Goal: Find specific fact: Find specific fact

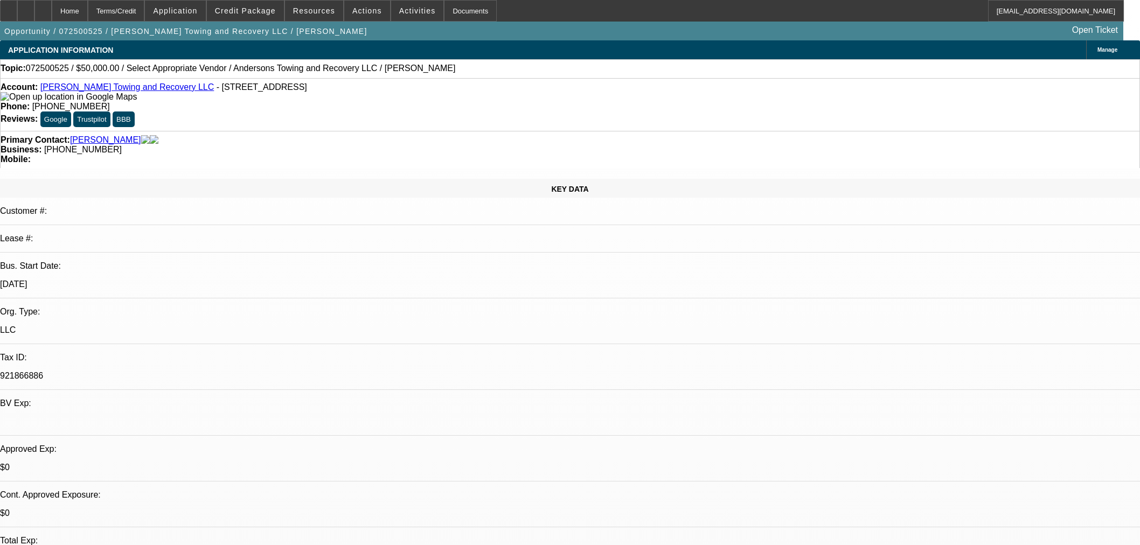
select select "0"
select select "2"
select select "0.1"
select select "4"
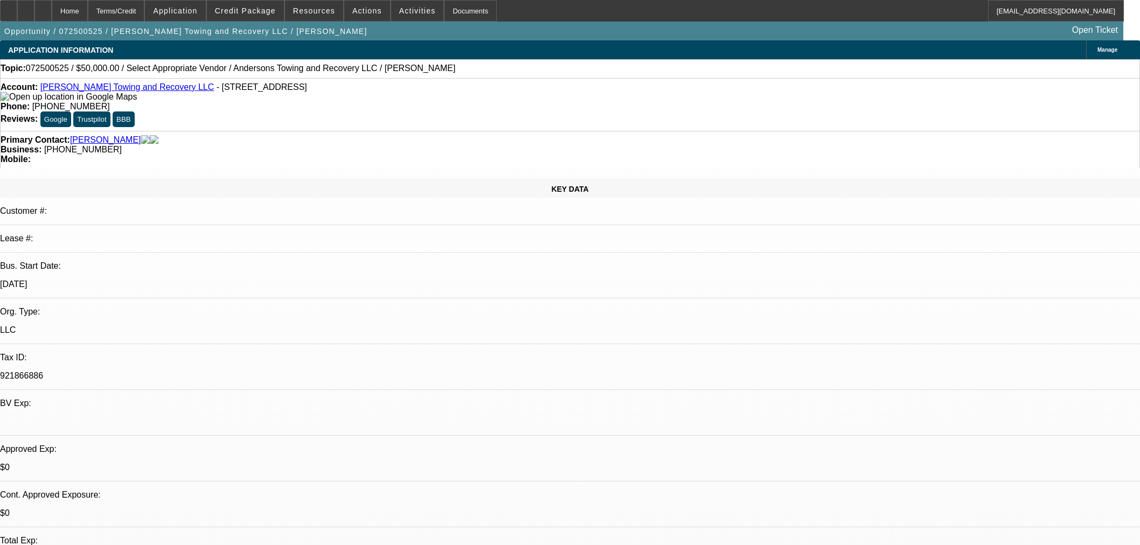
select select "0"
select select "2"
select select "0.1"
select select "4"
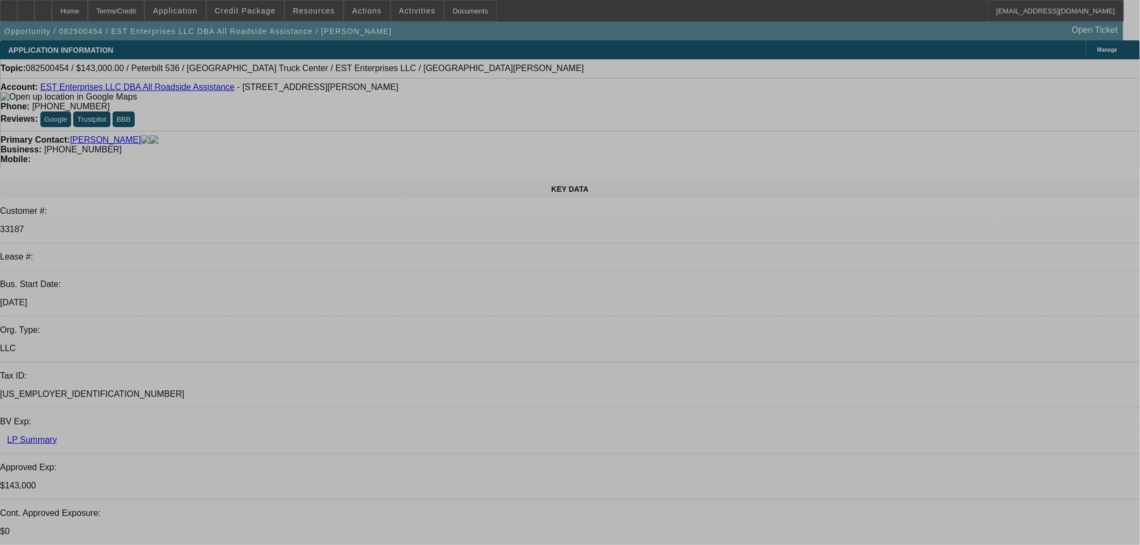
select select "0"
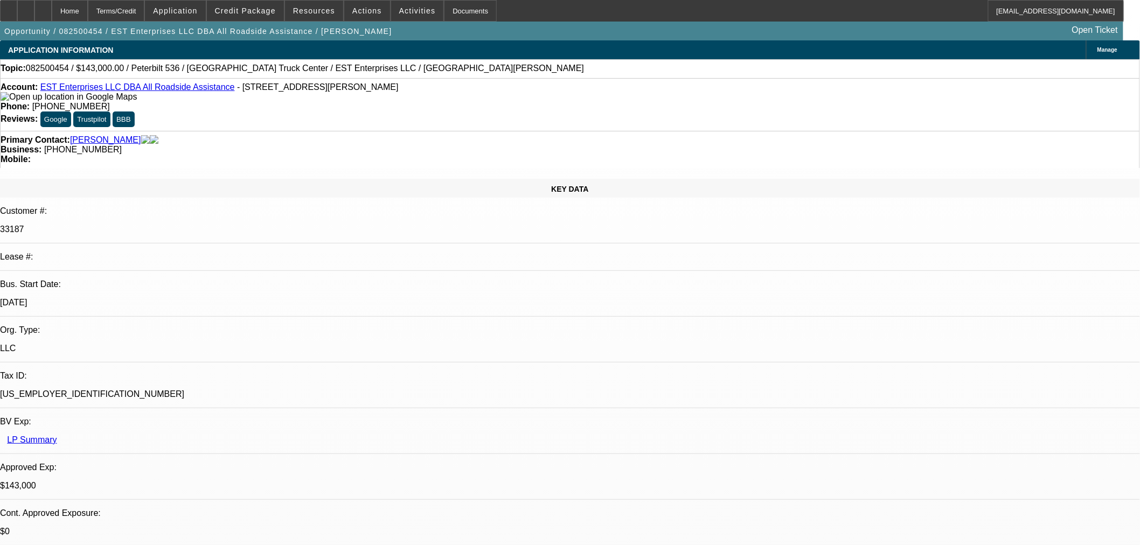
select select "2"
select select "0"
select select "6"
select select "0"
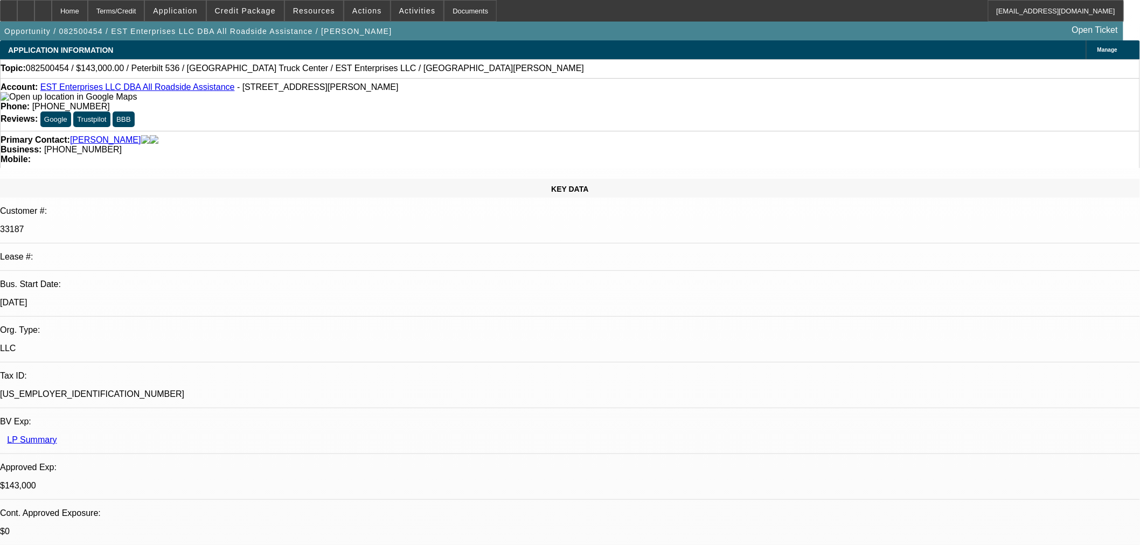
select select "2"
select select "0"
select select "6"
select select "0"
select select "2"
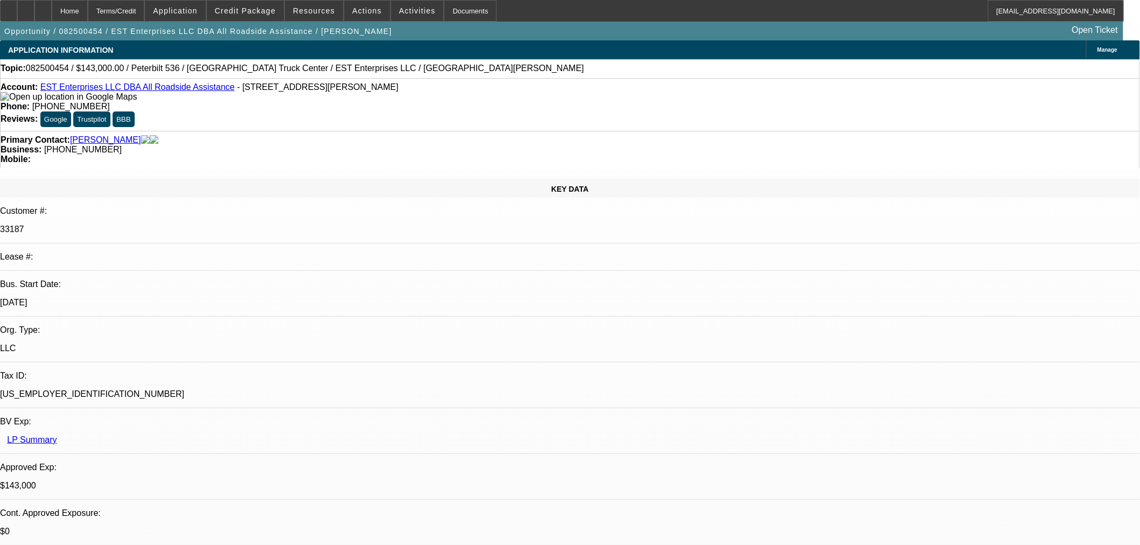
select select "2"
select select "0"
select select "6"
select select "0"
select select "2"
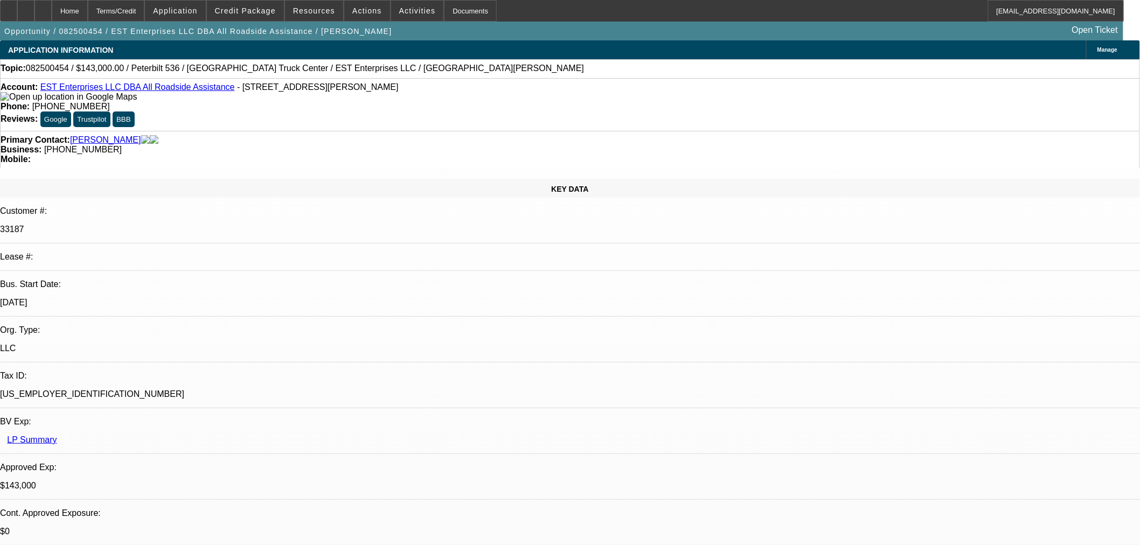
select select "2"
select select "0.1"
select select "4"
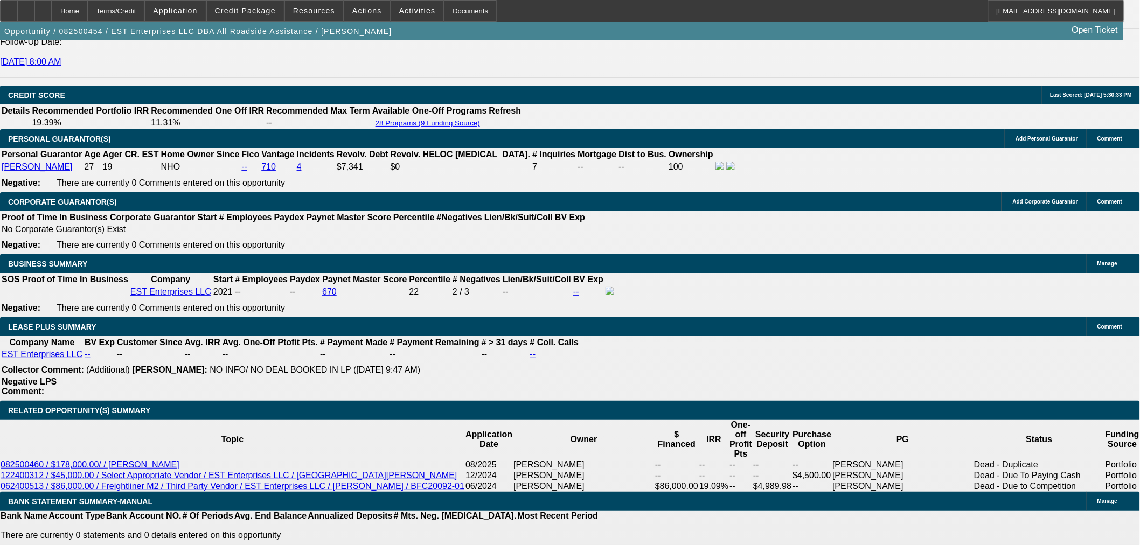
scroll to position [1377, 0]
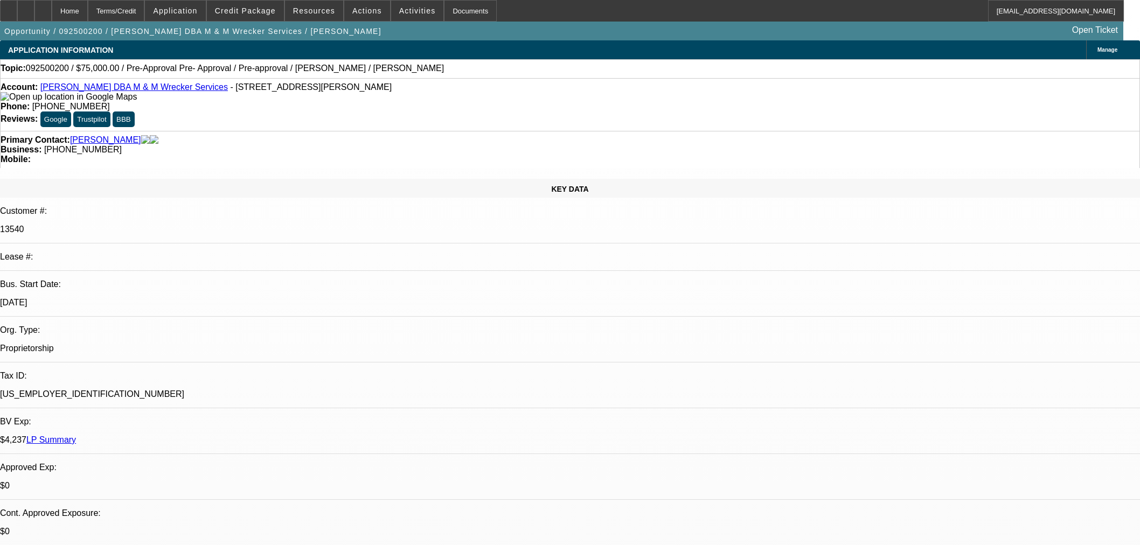
select select "0"
select select "2"
select select "0.1"
select select "4"
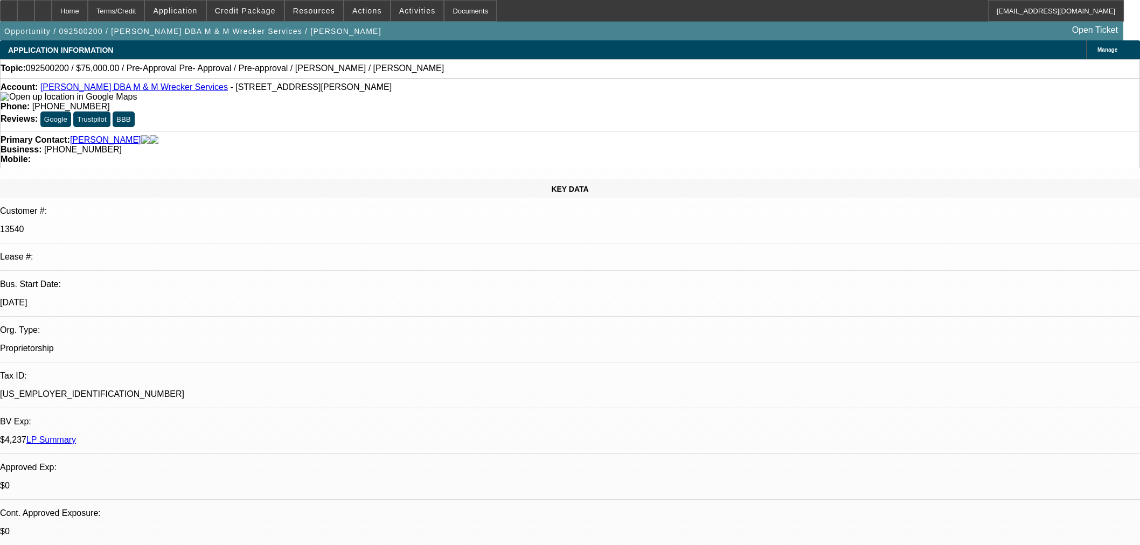
select select "0"
select select "2"
select select "0.1"
select select "4"
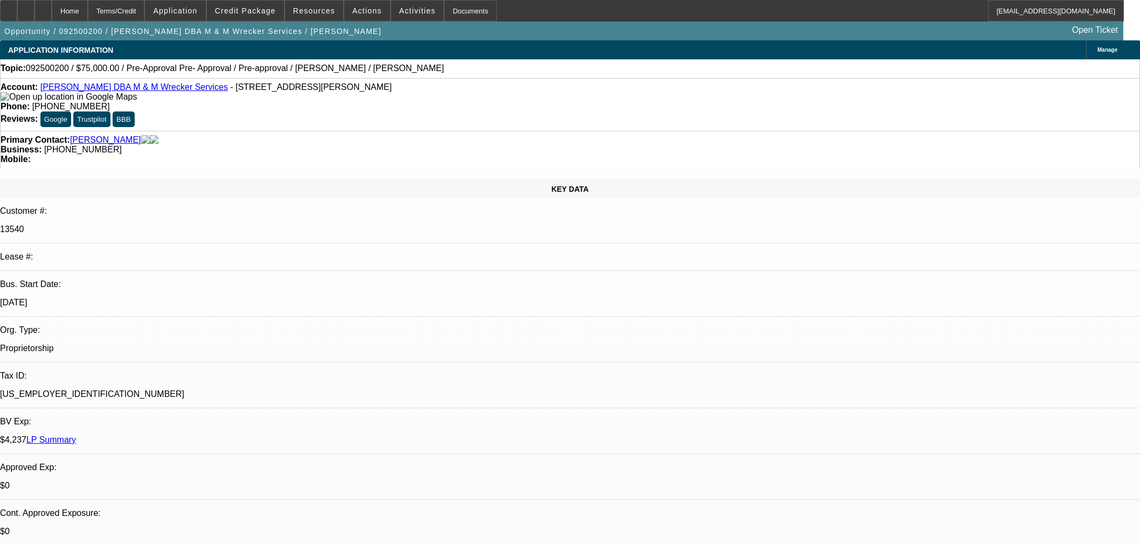
select select "0"
select select "2"
select select "0.1"
select select "4"
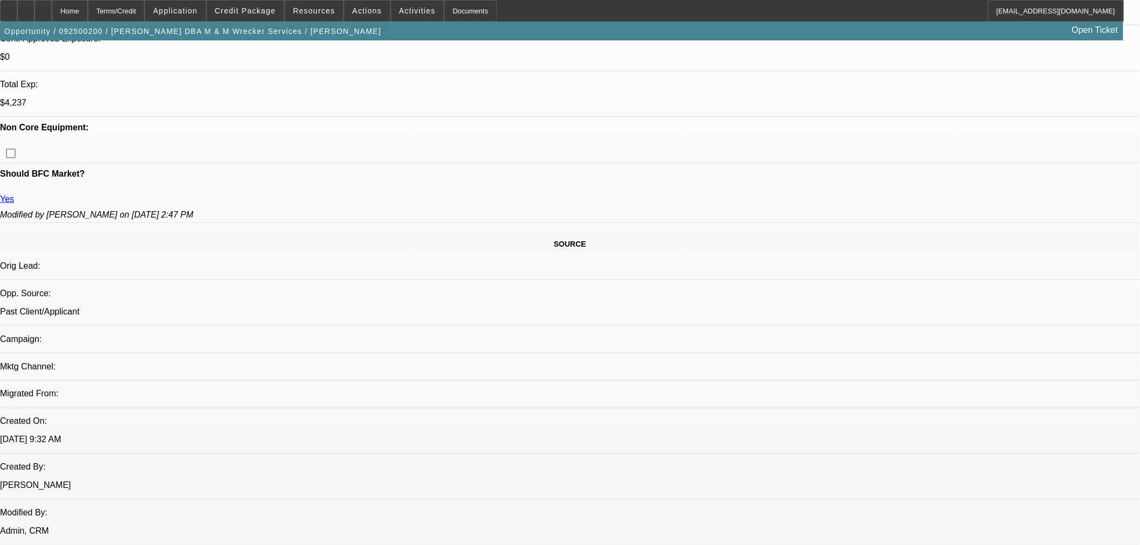
scroll to position [539, 0]
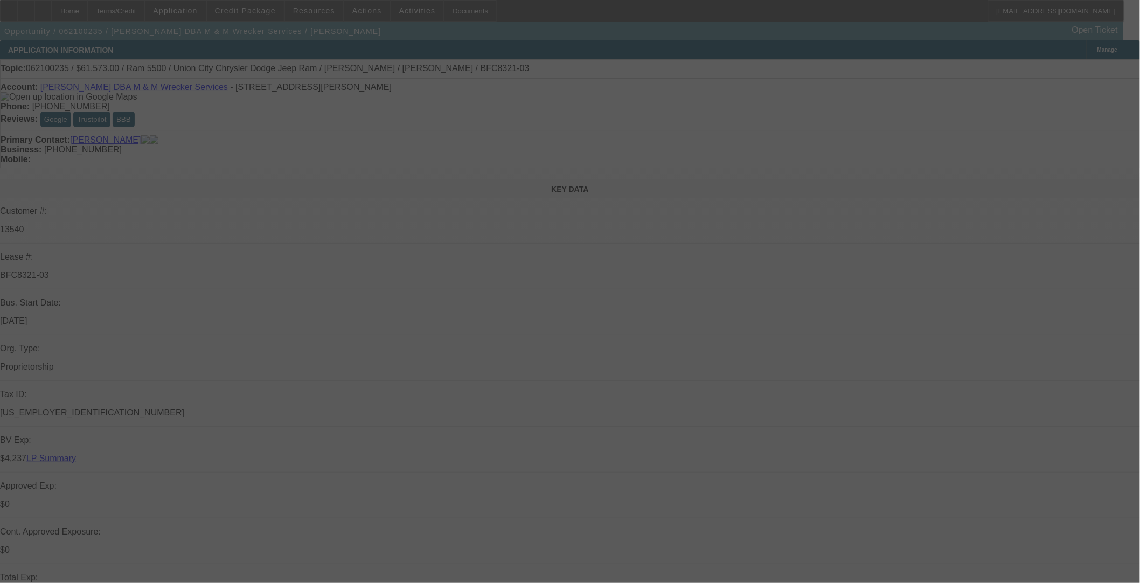
click at [454, 68] on div "Topic: 062100235 / $61,573.00 / Ram 5500 / Union City Chrysler Dodge Jeep Ram /…" at bounding box center [570, 69] width 1139 height 10
select select "0"
select select "2"
select select "0.1"
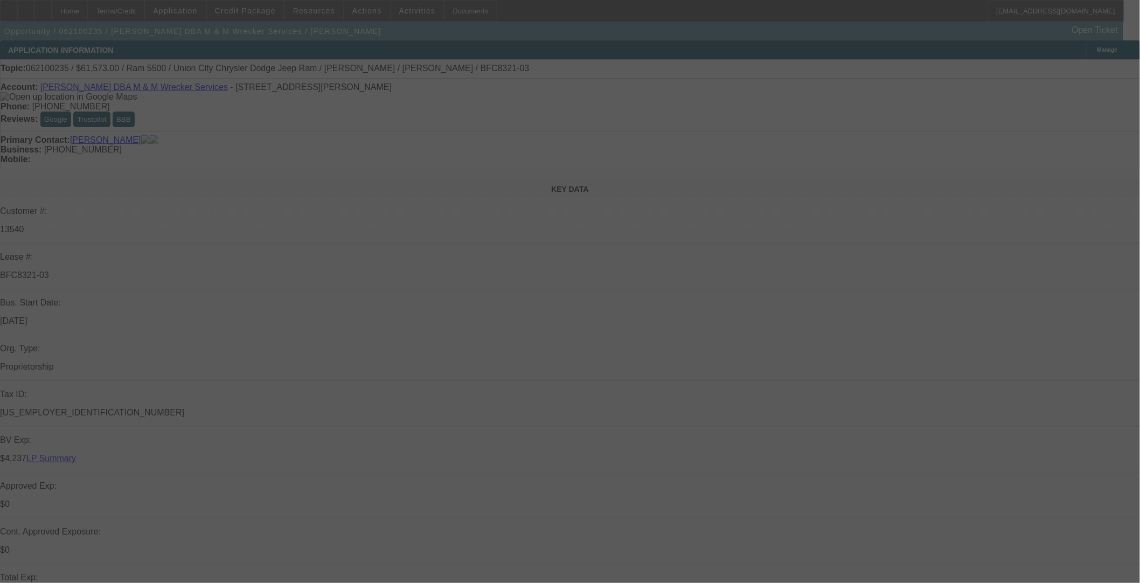
select select "4"
select select "0"
select select "6"
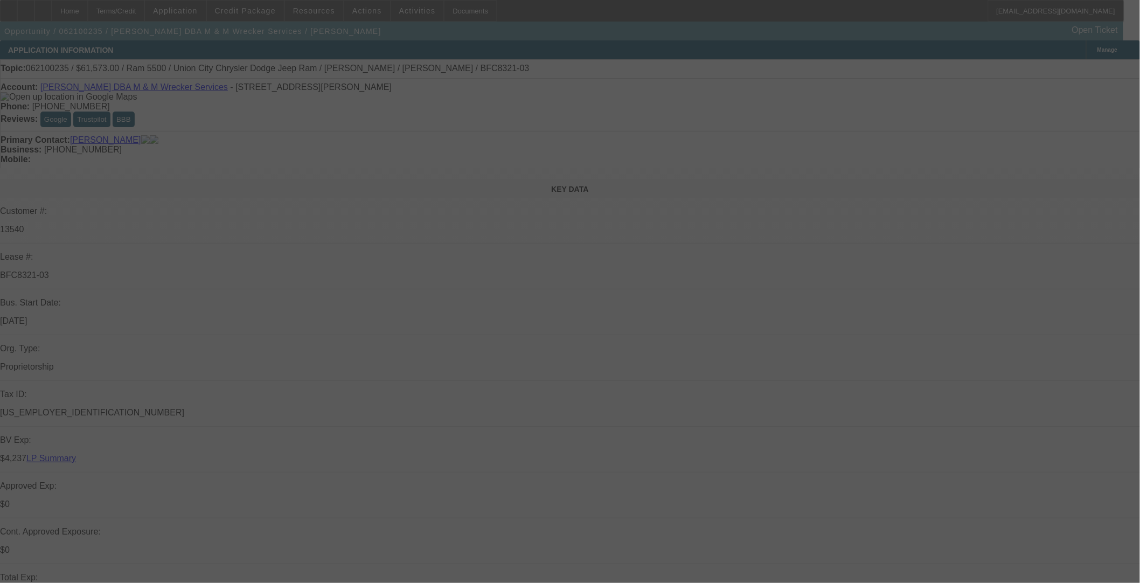
select select "0"
select select "2"
select select "0.1"
select select "4"
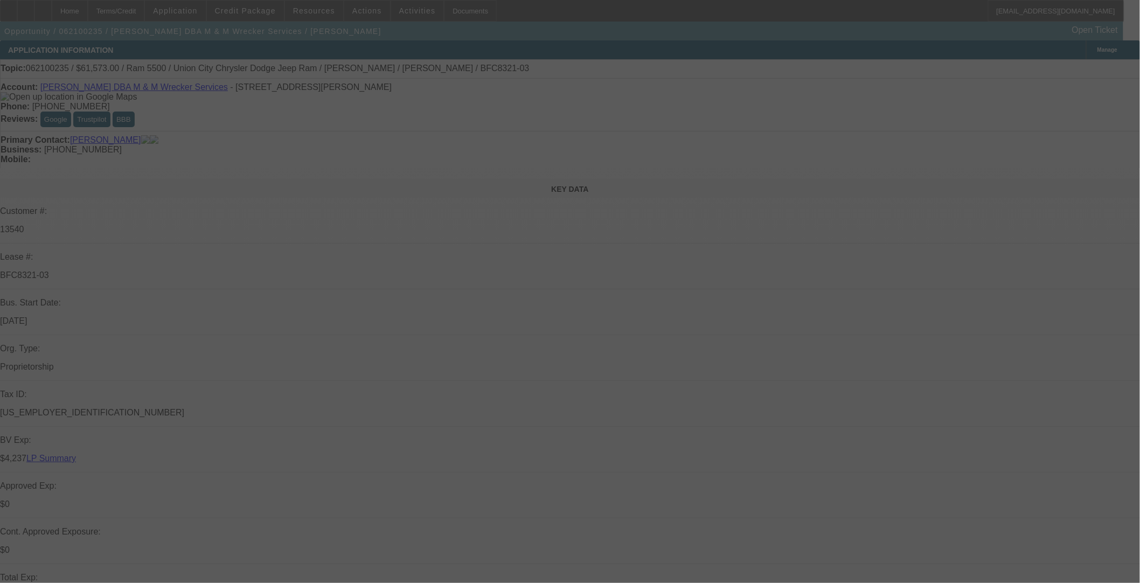
select select "0"
select select "2"
select select "0.1"
select select "4"
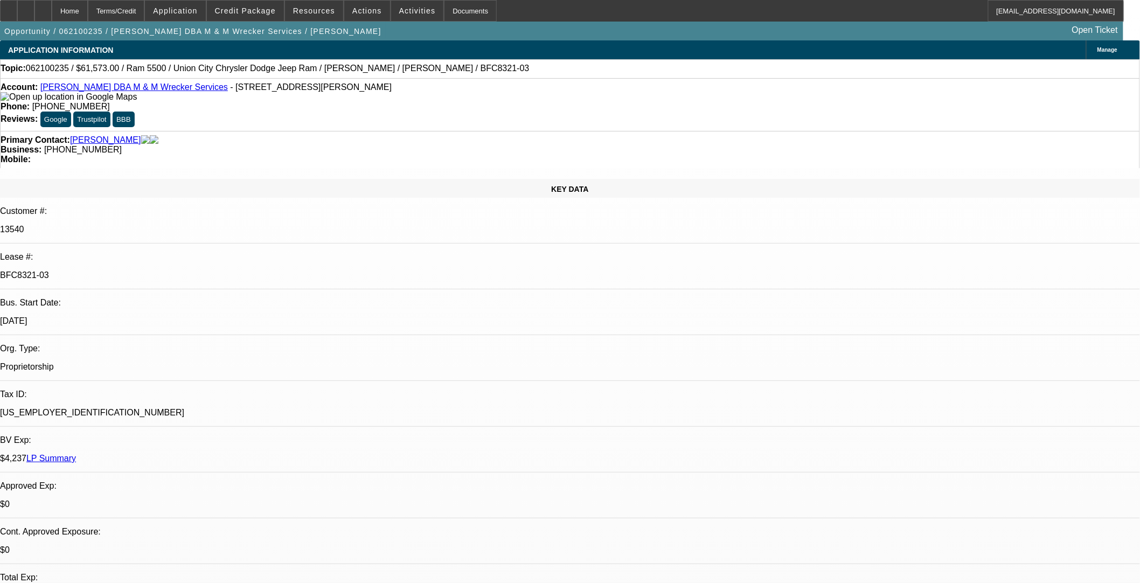
drag, startPoint x: 454, startPoint y: 68, endPoint x: 407, endPoint y: 77, distance: 47.8
click at [407, 77] on div "Topic: 062100235 / $61,573.00 / Ram 5500 / Union City Chrysler Dodge Jeep Ram /…" at bounding box center [570, 68] width 1140 height 19
copy span "BFC8321-03"
drag, startPoint x: 402, startPoint y: 70, endPoint x: 353, endPoint y: 76, distance: 49.4
click at [353, 73] on div "Topic: 062100235 / $61,573.00 / Ram 5500 / Union City Chrysler Dodge Jeep Ram /…" at bounding box center [570, 69] width 1139 height 10
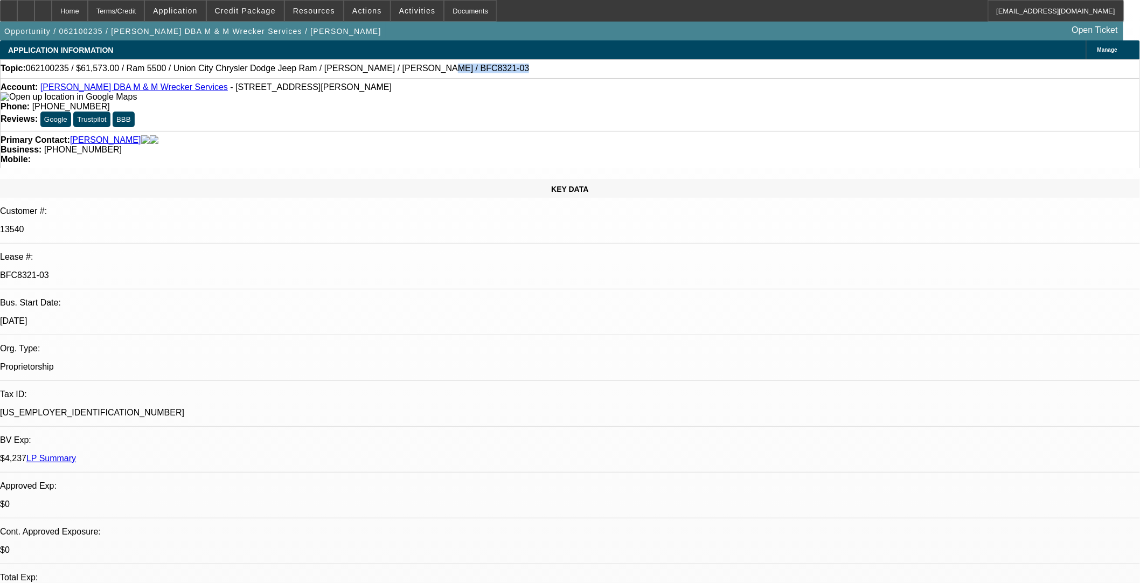
copy span "[PERSON_NAME]"
